Goal: Task Accomplishment & Management: Manage account settings

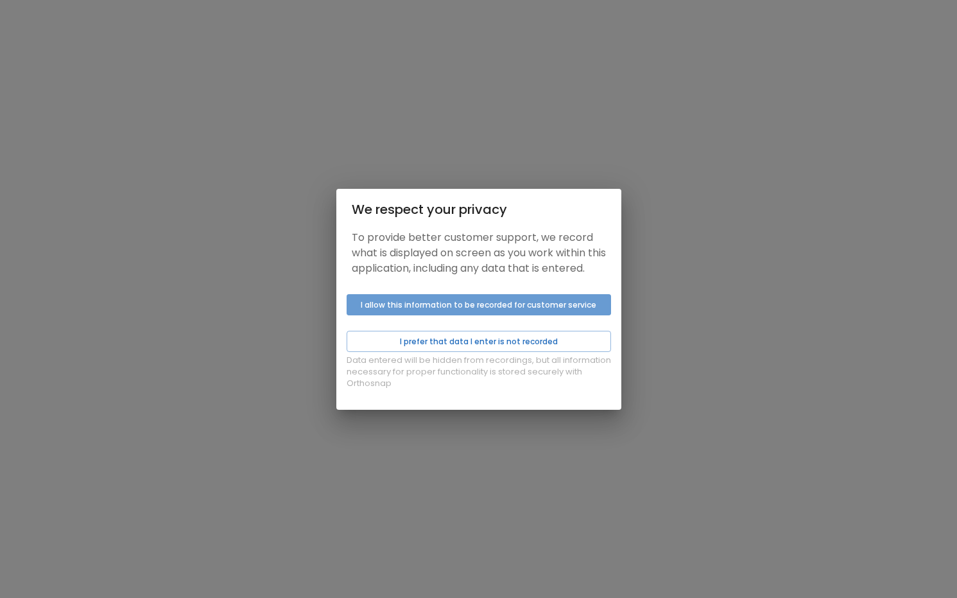
click at [525, 313] on button "I allow this information to be recorded for customer service" at bounding box center [479, 304] width 265 height 21
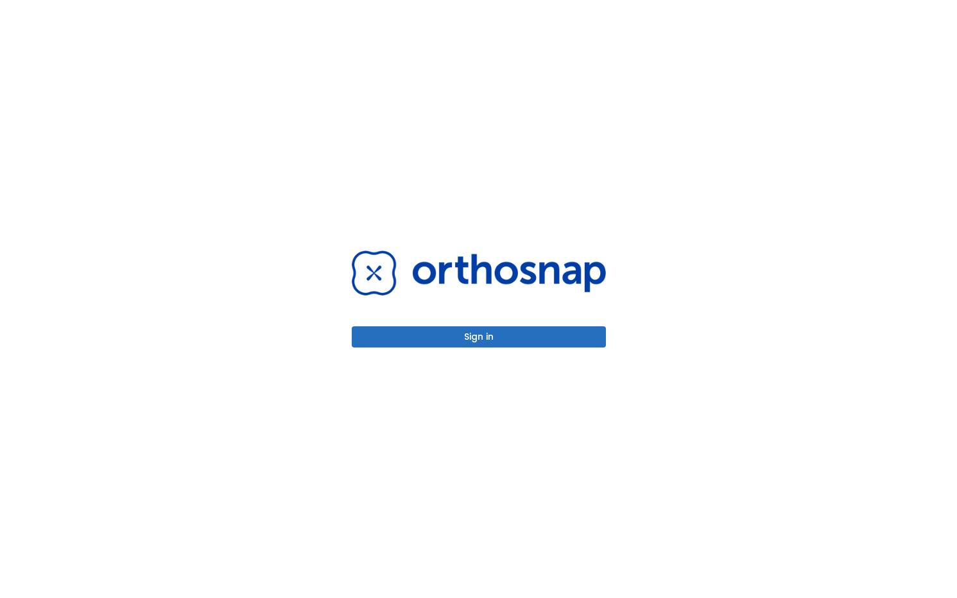
click at [534, 337] on button "Sign in" at bounding box center [479, 336] width 254 height 21
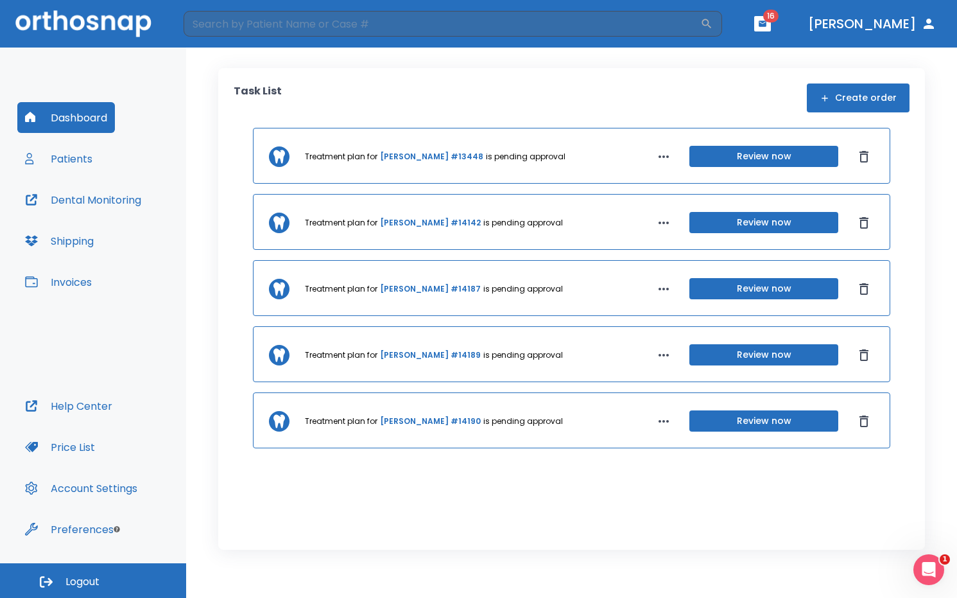
click at [67, 156] on button "Patients" at bounding box center [58, 158] width 83 height 31
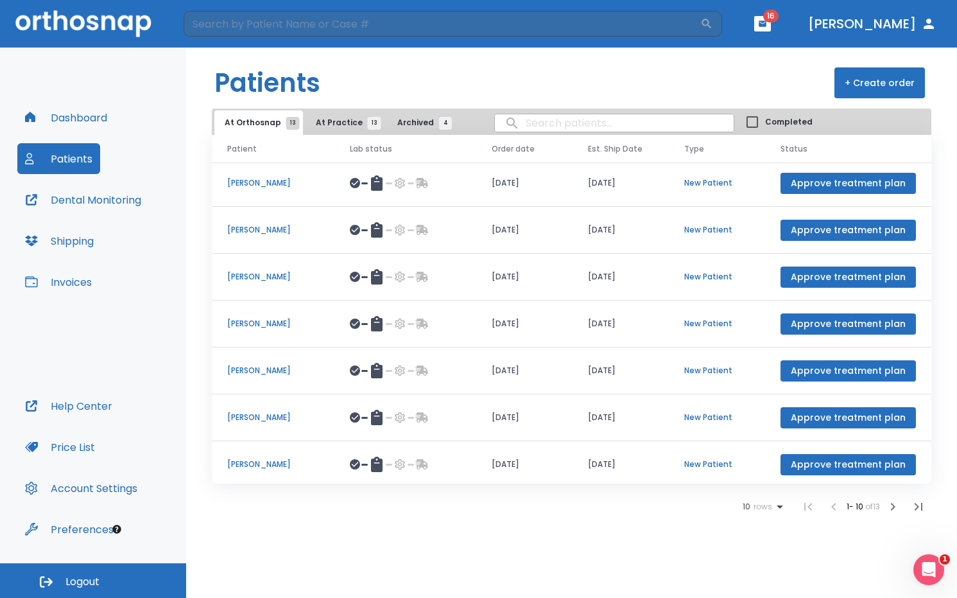
scroll to position [148, 0]
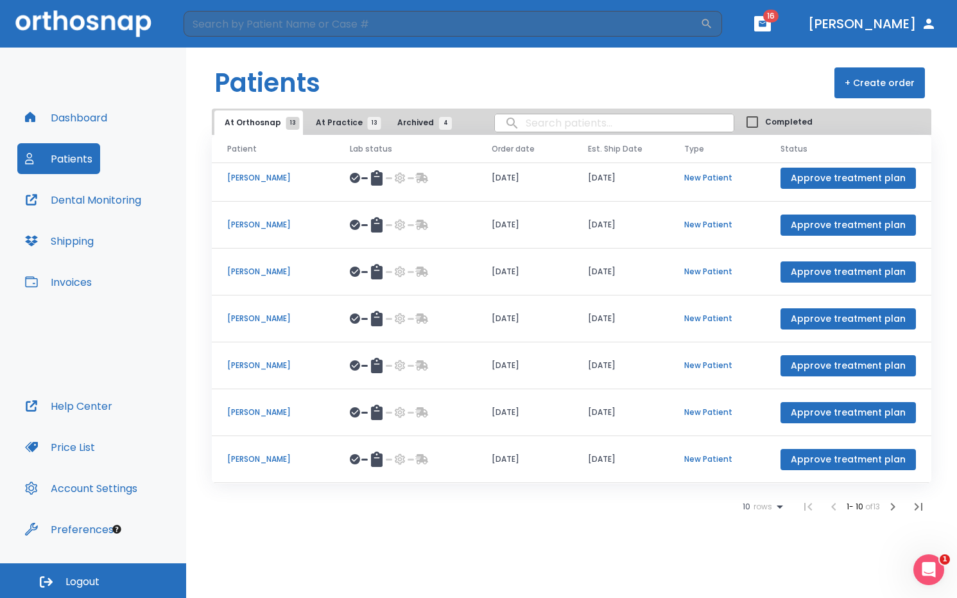
click at [320, 123] on span "At Practice 13" at bounding box center [345, 123] width 58 height 12
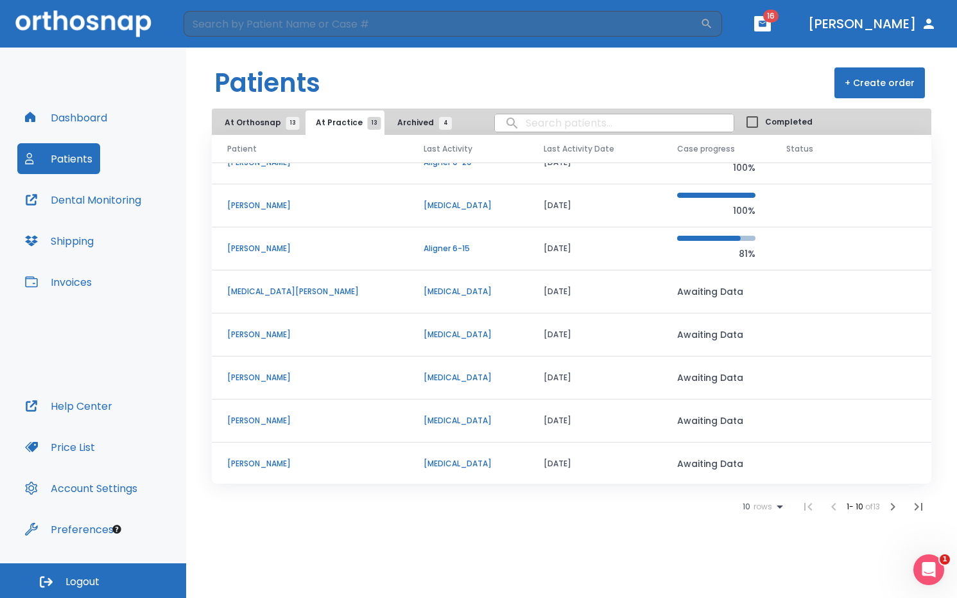
scroll to position [110, 0]
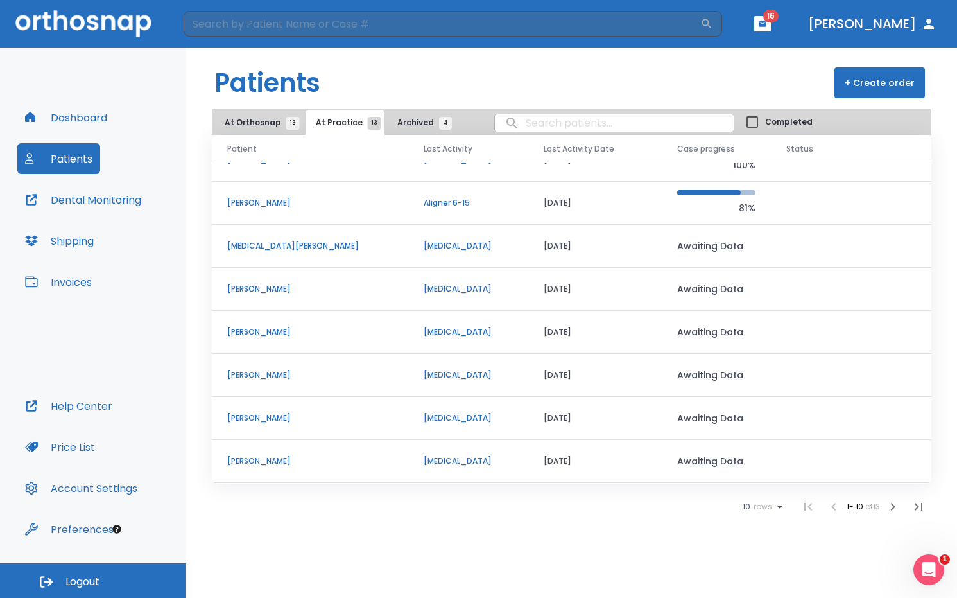
click at [397, 131] on button "Archived 4" at bounding box center [421, 122] width 69 height 24
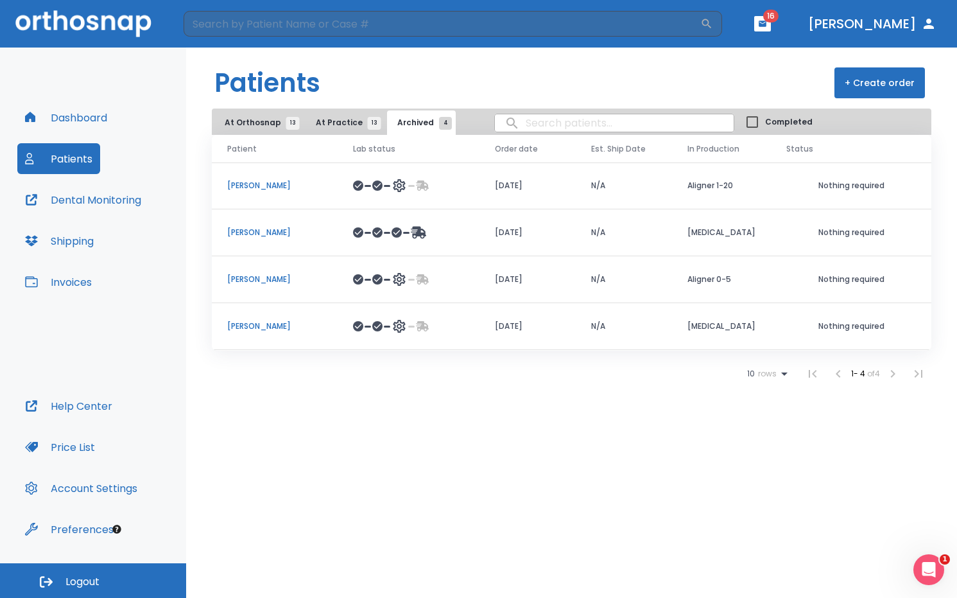
click at [256, 278] on p "[PERSON_NAME]" at bounding box center [274, 279] width 95 height 12
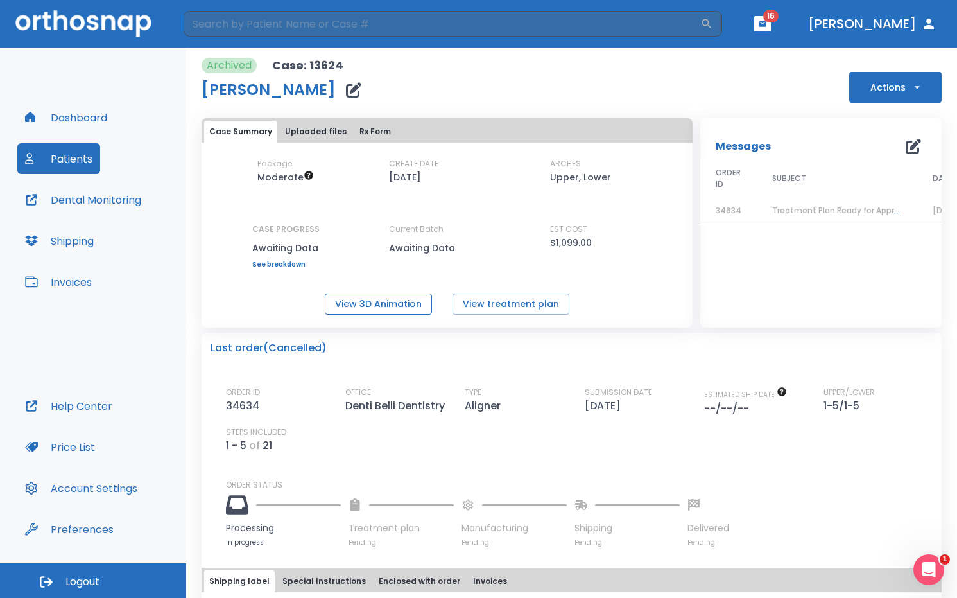
click at [367, 309] on button "View 3D Animation" at bounding box center [378, 303] width 107 height 21
click at [78, 124] on button "Dashboard" at bounding box center [66, 117] width 98 height 31
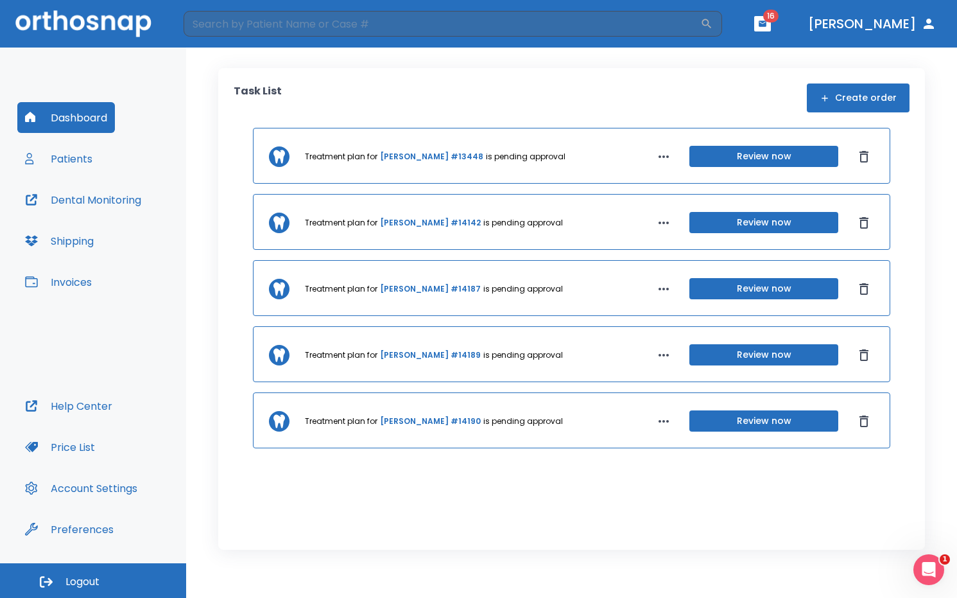
click at [66, 162] on button "Patients" at bounding box center [58, 158] width 83 height 31
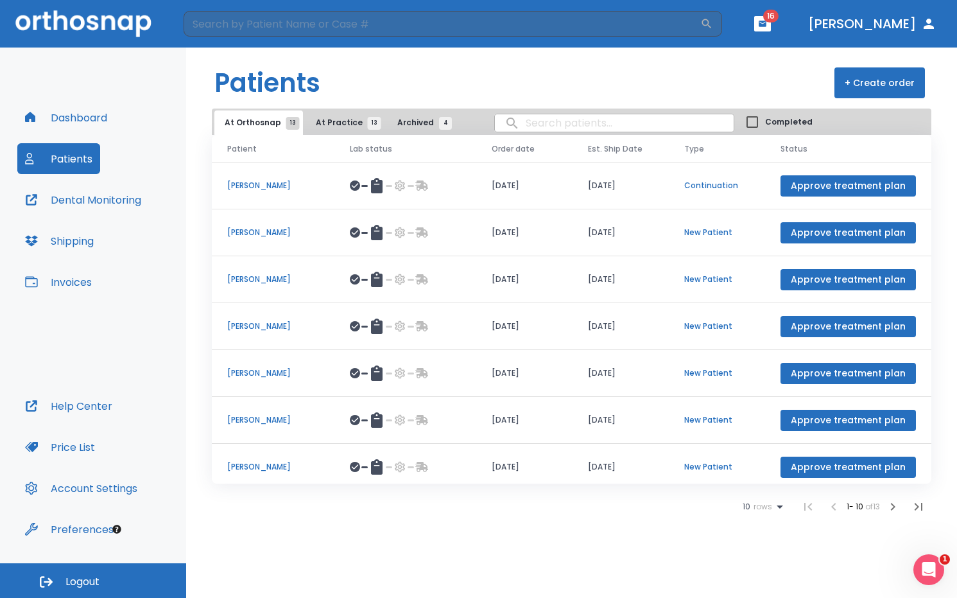
click at [536, 123] on input "search" at bounding box center [614, 122] width 239 height 25
type input "debo"
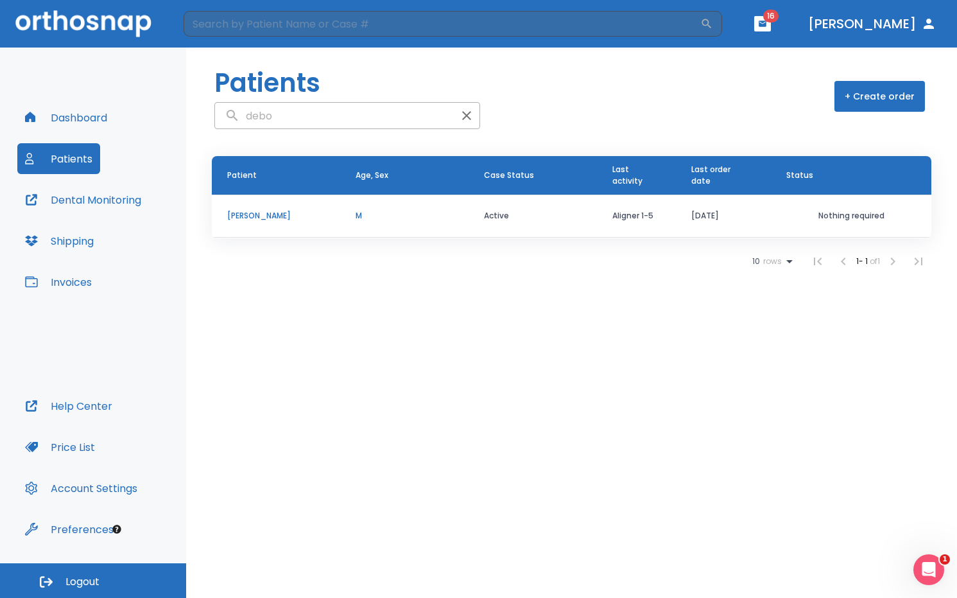
click at [238, 216] on p "[PERSON_NAME]" at bounding box center [276, 216] width 98 height 12
